Goal: Check status: Check status

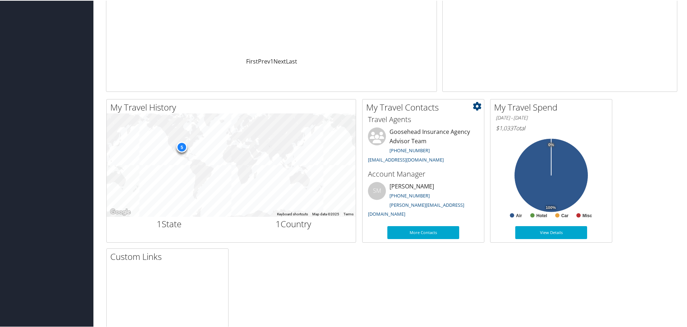
scroll to position [144, 0]
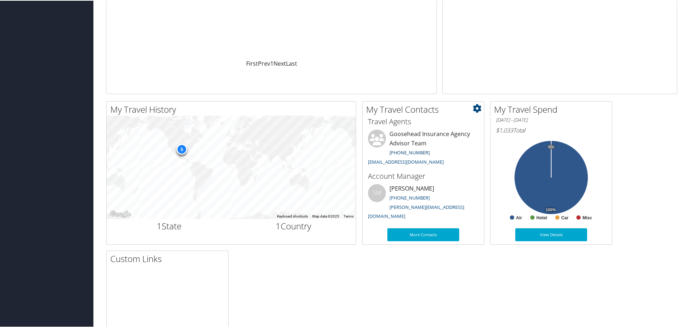
click at [403, 150] on link "[PHONE_NUMBER]" at bounding box center [410, 152] width 40 height 6
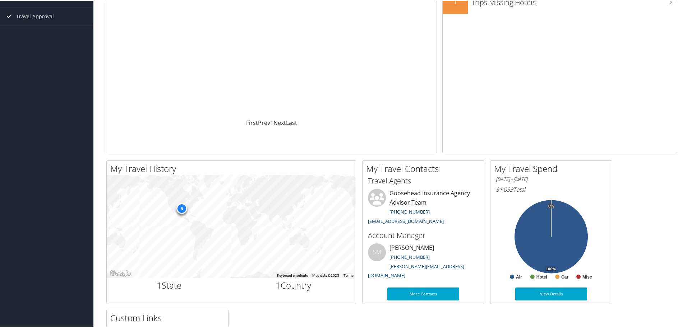
scroll to position [0, 0]
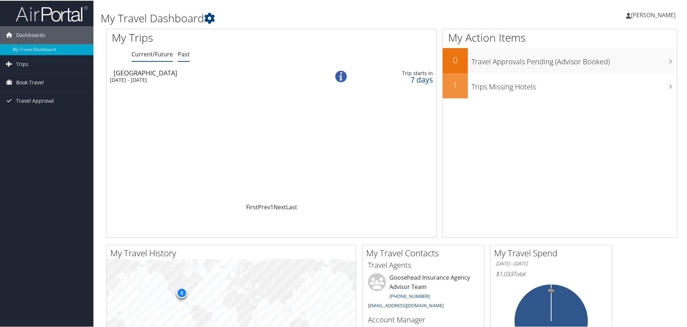
click at [179, 51] on link "Past" at bounding box center [184, 54] width 12 height 8
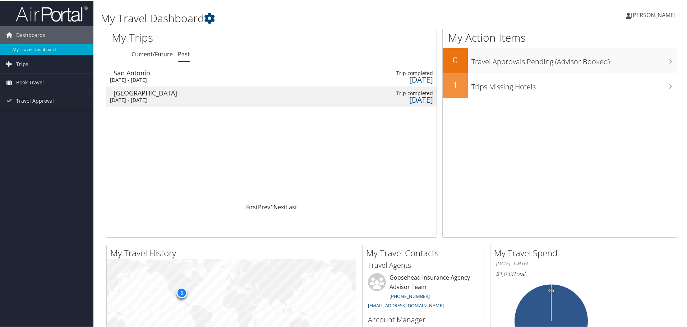
click at [135, 75] on div "San Antonio" at bounding box center [214, 72] width 201 height 6
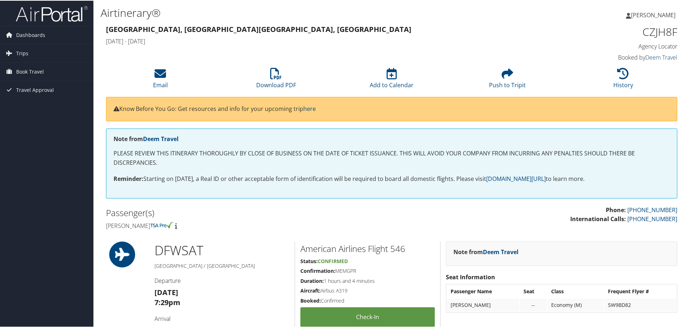
click at [663, 58] on link "Deem Travel" at bounding box center [661, 57] width 32 height 8
click at [19, 49] on span "Trips" at bounding box center [22, 53] width 12 height 18
click at [41, 102] on span "Book Travel" at bounding box center [30, 104] width 28 height 18
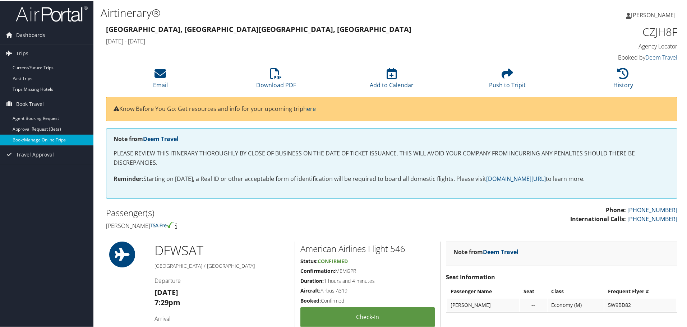
click at [27, 136] on link "Book/Manage Online Trips" at bounding box center [46, 139] width 93 height 11
click at [36, 36] on span "Dashboards" at bounding box center [30, 35] width 29 height 18
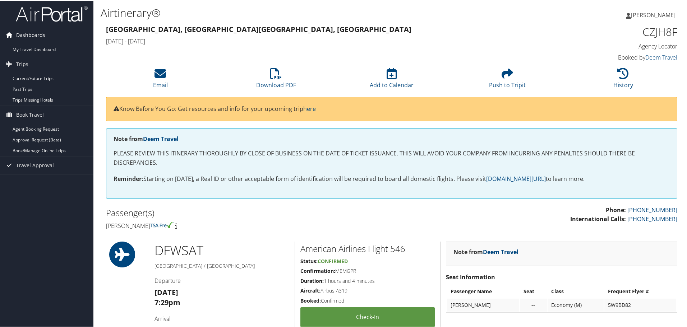
click at [28, 33] on span "Dashboards" at bounding box center [30, 35] width 29 height 18
click at [15, 49] on link "My Travel Dashboard" at bounding box center [46, 48] width 93 height 11
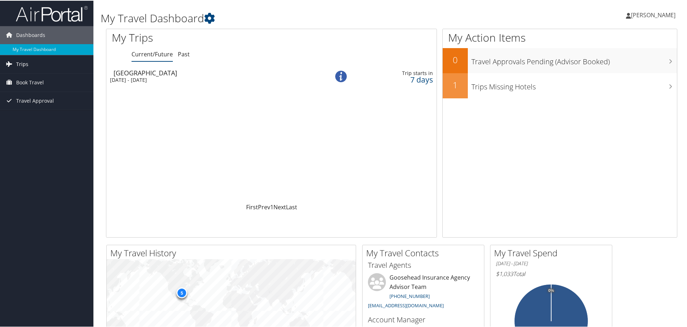
click at [24, 65] on span "Trips" at bounding box center [22, 64] width 12 height 18
click at [30, 80] on link "Current/Future Trips" at bounding box center [46, 78] width 93 height 11
